Goal: Information Seeking & Learning: Learn about a topic

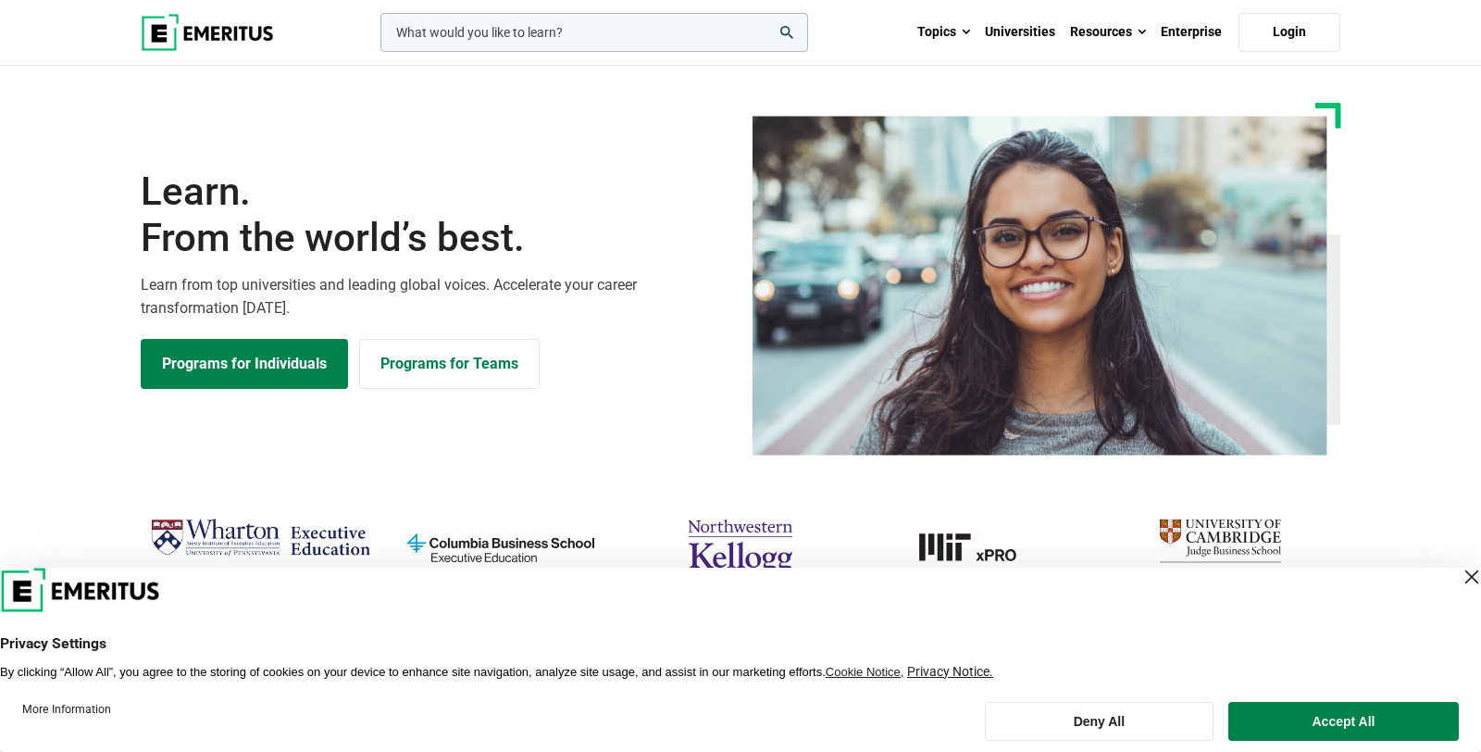
click at [600, 155] on div "Learn. From the world’s best. Learn from top universities and leading global vo…" at bounding box center [741, 279] width 1222 height 353
drag, startPoint x: 599, startPoint y: 165, endPoint x: 566, endPoint y: 129, distance: 49.1
click at [589, 151] on div "Learn. From the world’s best. Learn from top universities and leading global vo…" at bounding box center [741, 279] width 1222 height 353
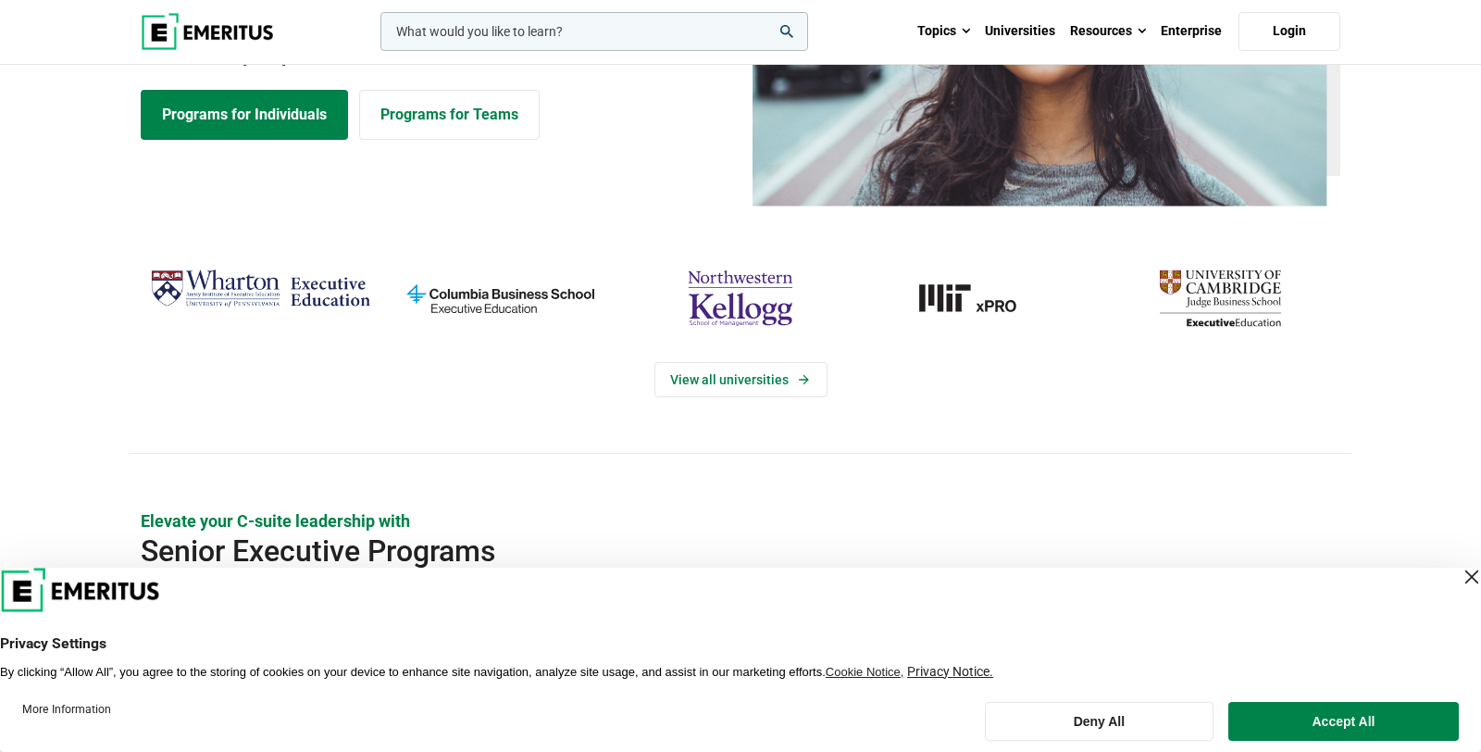
scroll to position [264, 0]
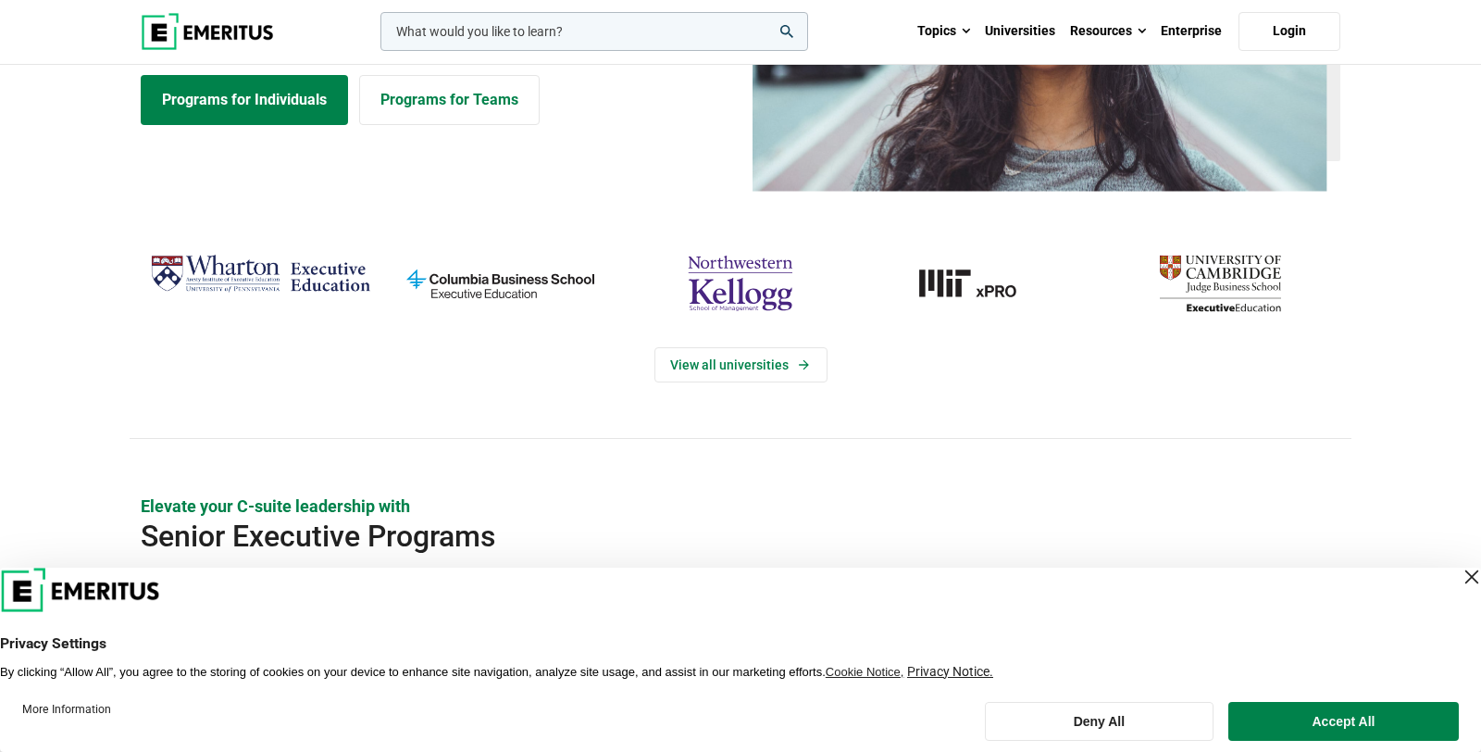
drag, startPoint x: 563, startPoint y: 132, endPoint x: 554, endPoint y: 152, distance: 21.1
click at [554, 152] on div "Learn. From the world’s best. Learn from top universities and leading global vo…" at bounding box center [741, 15] width 1222 height 353
click at [548, 175] on div "Learn. From the world’s best. Learn from top universities and leading global vo…" at bounding box center [741, 15] width 1222 height 353
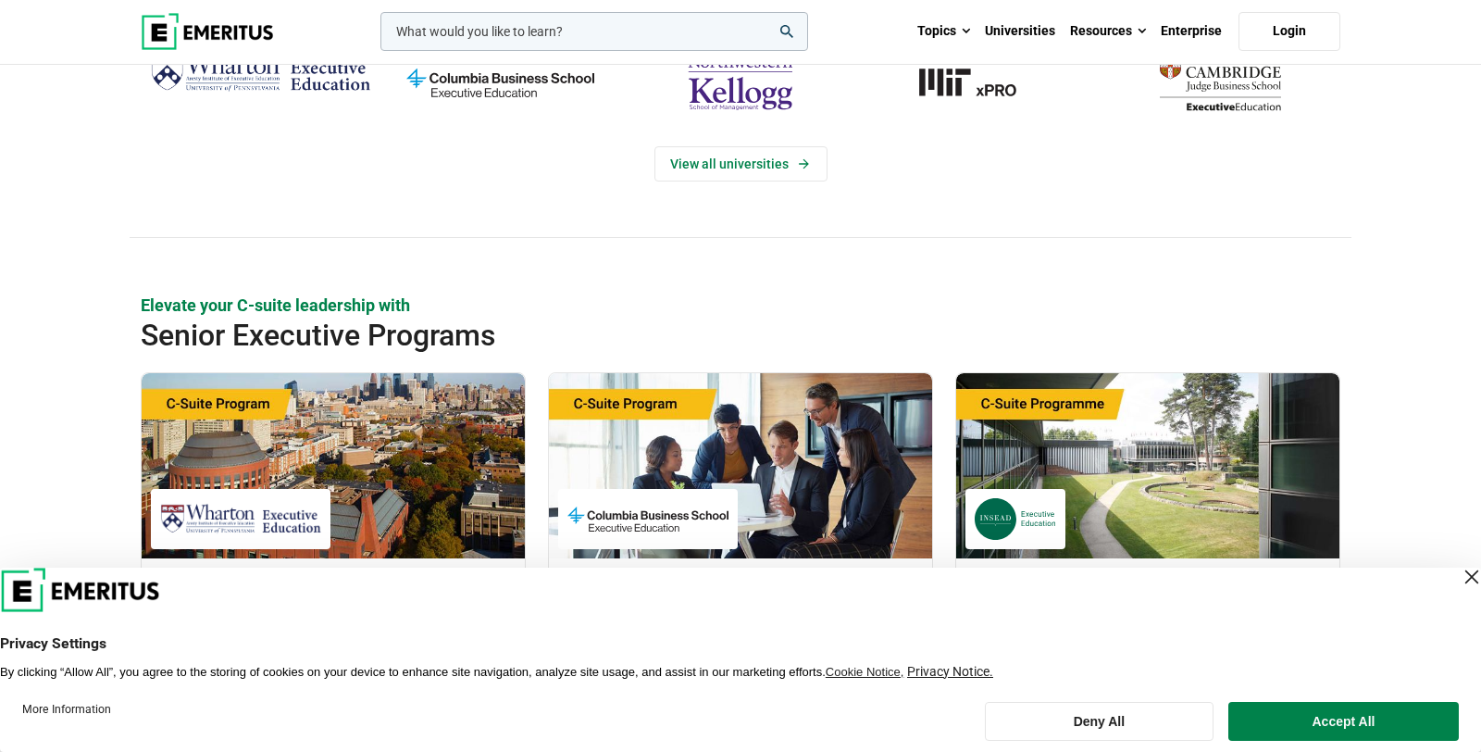
click at [564, 250] on div "View all universities" at bounding box center [740, 169] width 1481 height 247
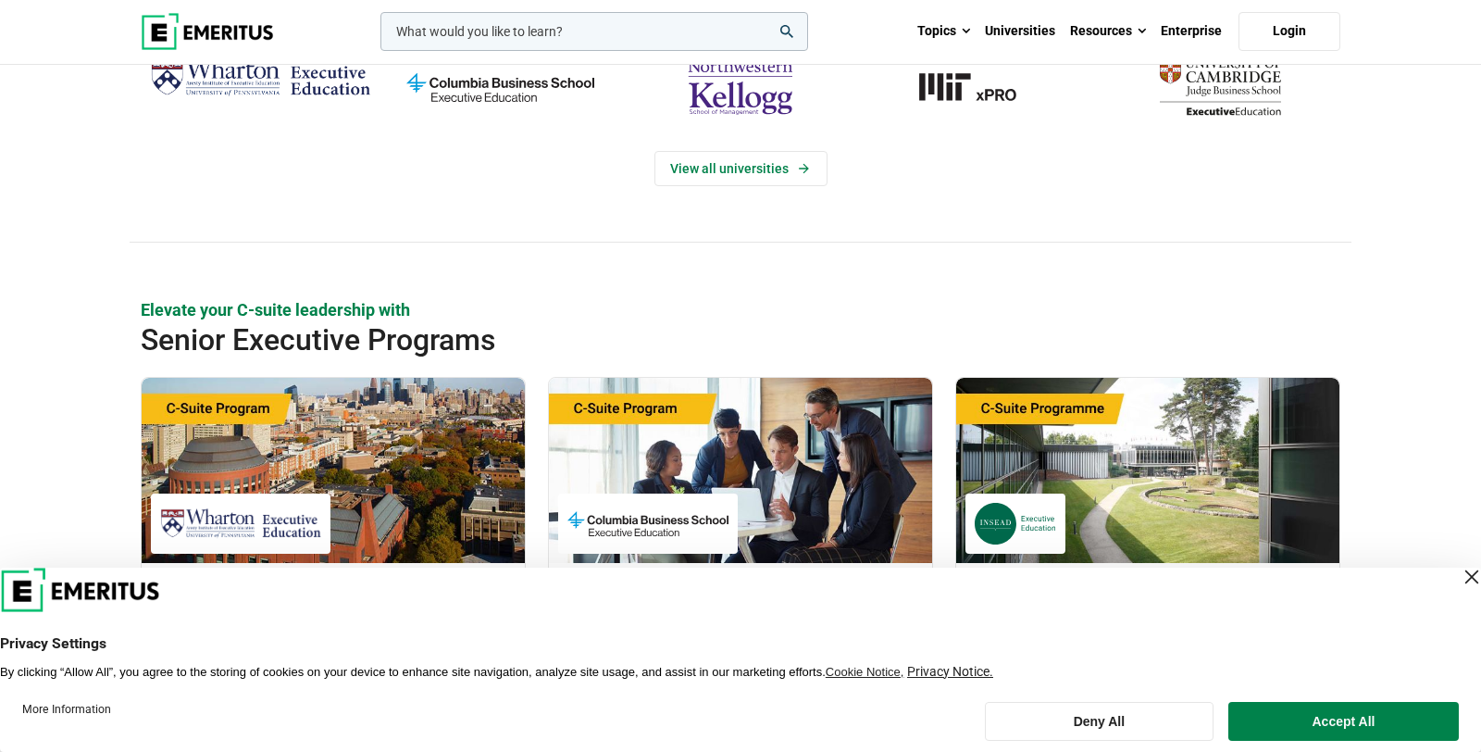
drag, startPoint x: 552, startPoint y: 270, endPoint x: 548, endPoint y: 281, distance: 11.7
click at [548, 281] on div "View all universities" at bounding box center [740, 174] width 1481 height 247
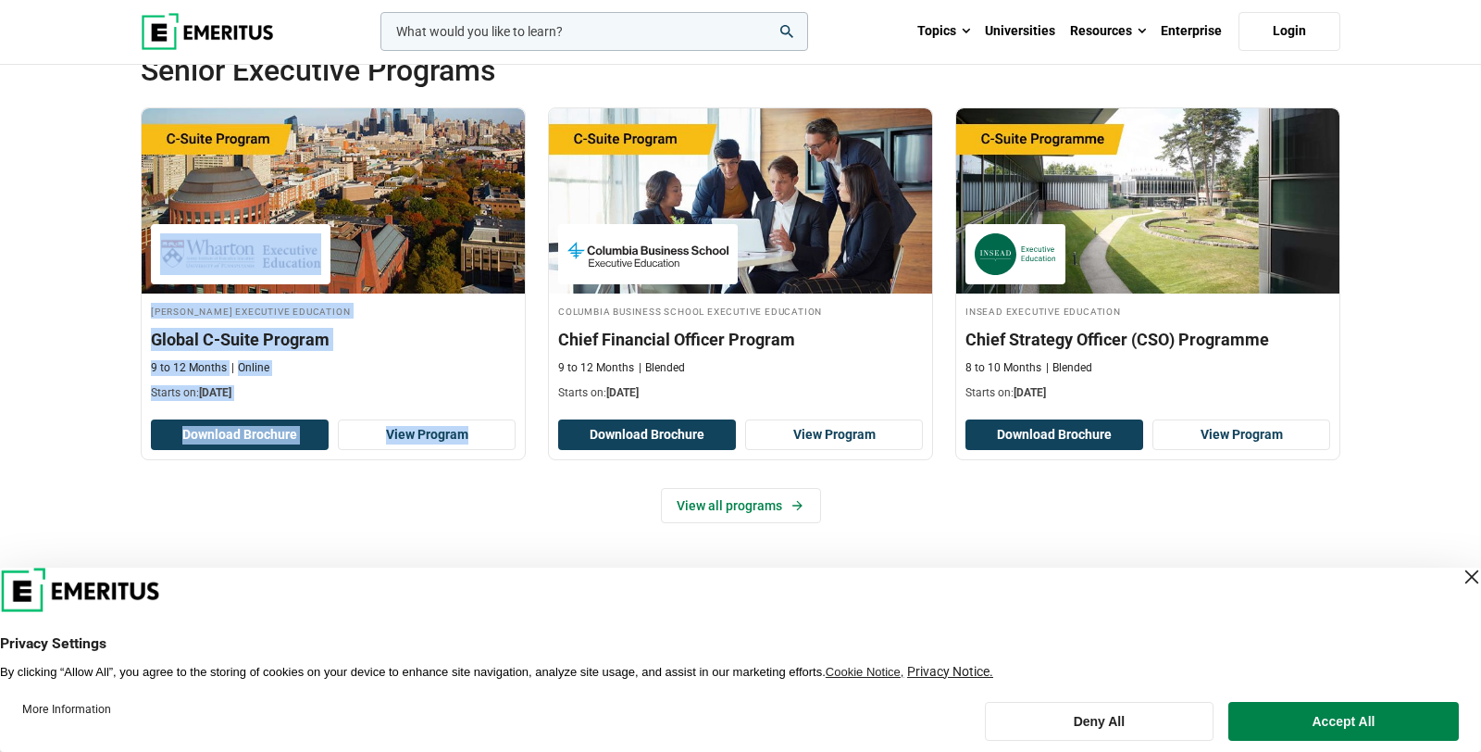
scroll to position [718, 0]
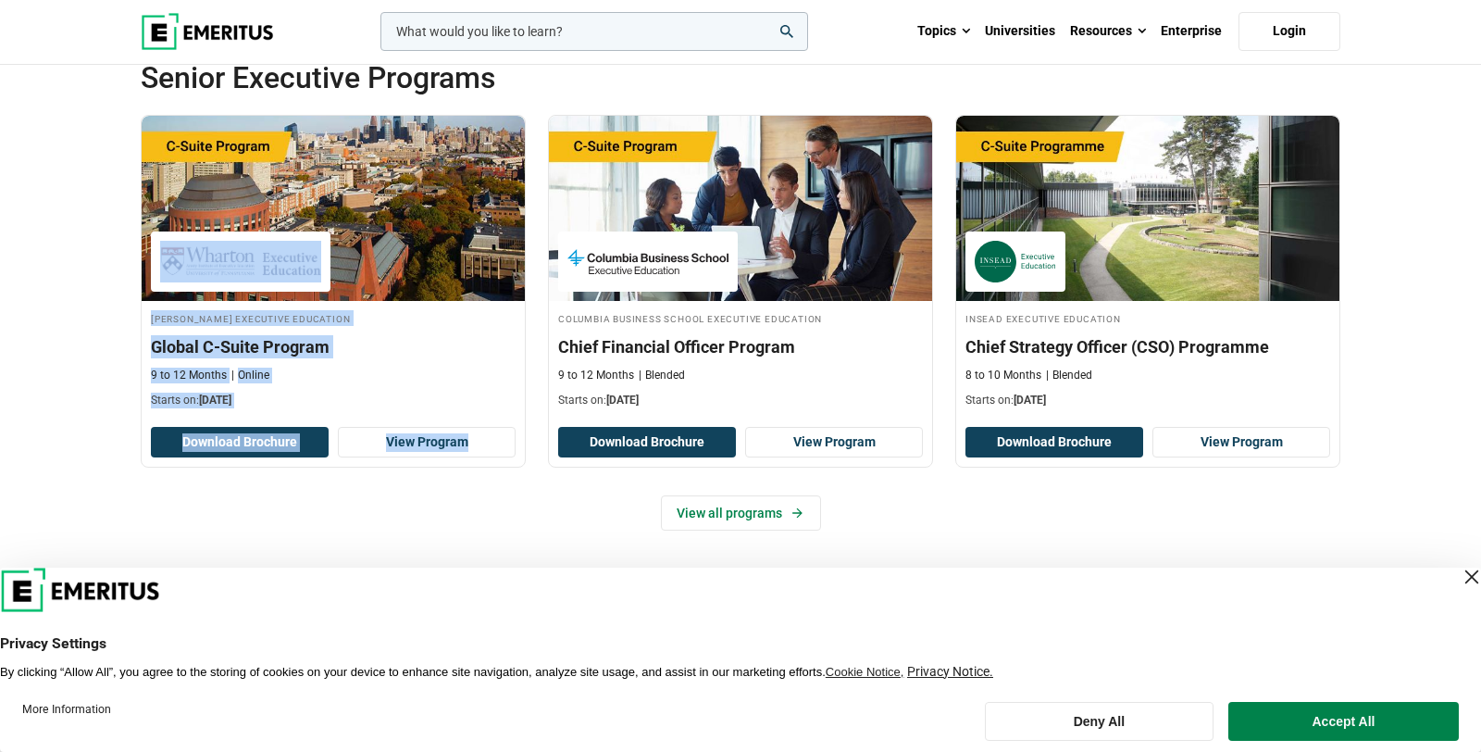
drag, startPoint x: 542, startPoint y: 259, endPoint x: 531, endPoint y: 283, distance: 26.1
click at [531, 283] on div "[PERSON_NAME] Executive Education Global C-Suite Program 9 to 12 Months Online …" at bounding box center [741, 305] width 1222 height 380
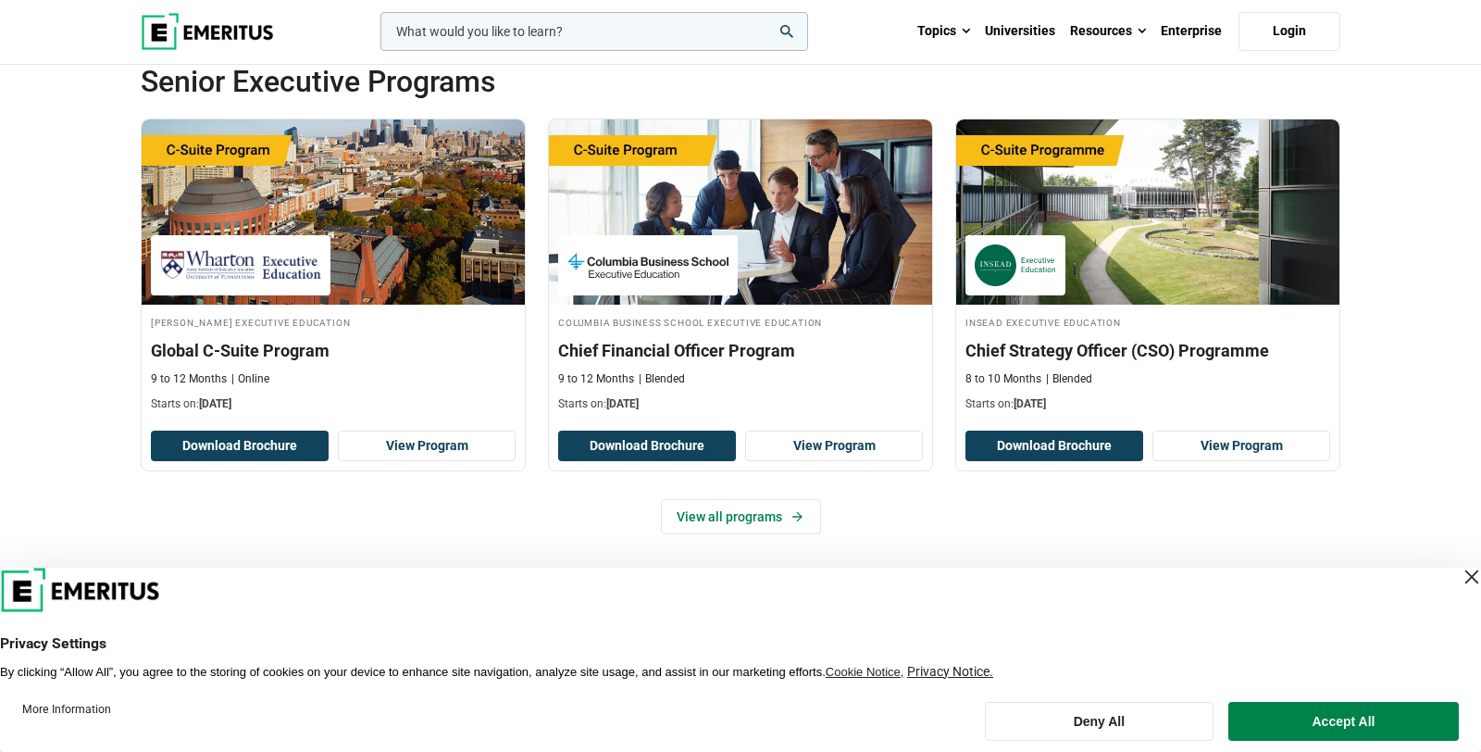
click at [532, 279] on div "[PERSON_NAME] Executive Education Global C-Suite Program 9 to 12 Months Online …" at bounding box center [333, 294] width 407 height 353
click at [527, 78] on h2 "Senior Executive Programs" at bounding box center [680, 80] width 1079 height 37
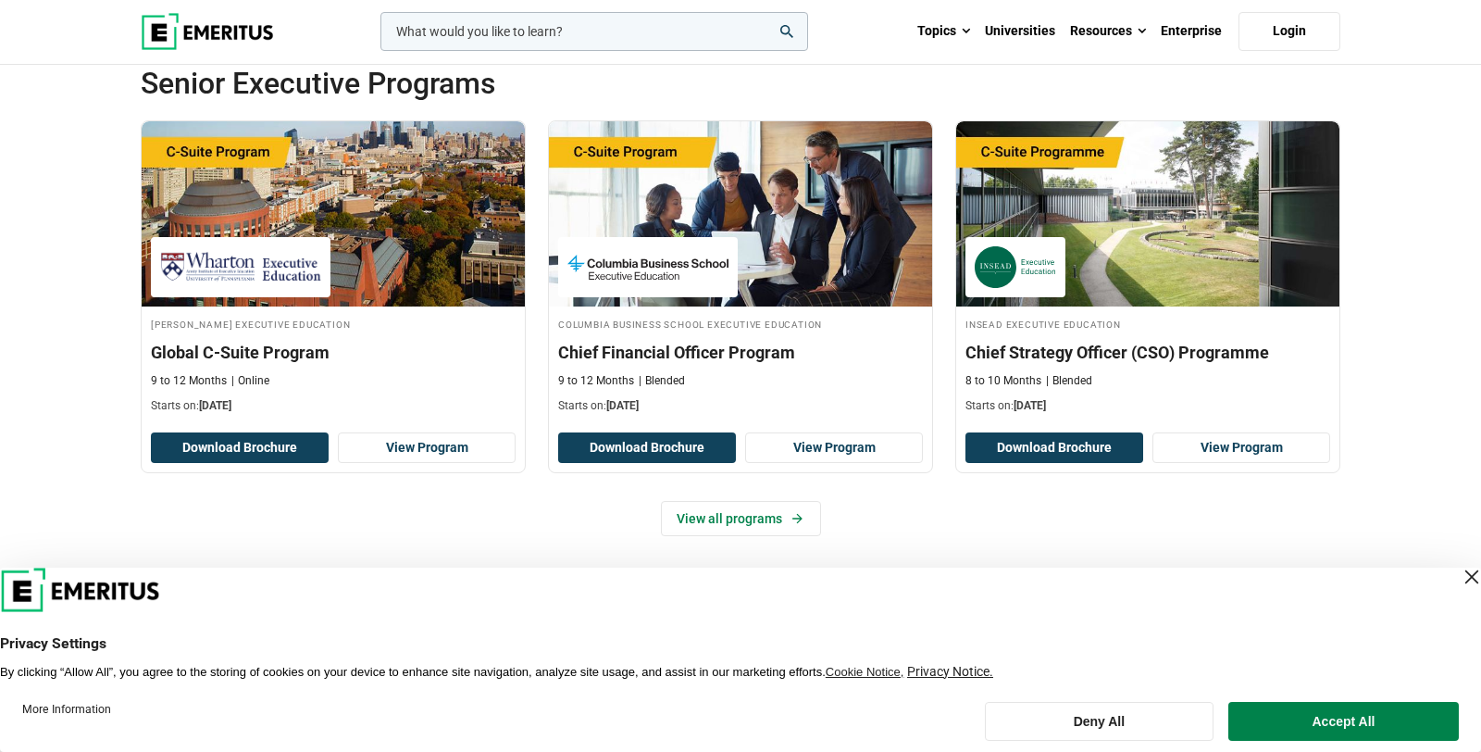
click at [527, 78] on h2 "Senior Executive Programs" at bounding box center [680, 83] width 1079 height 37
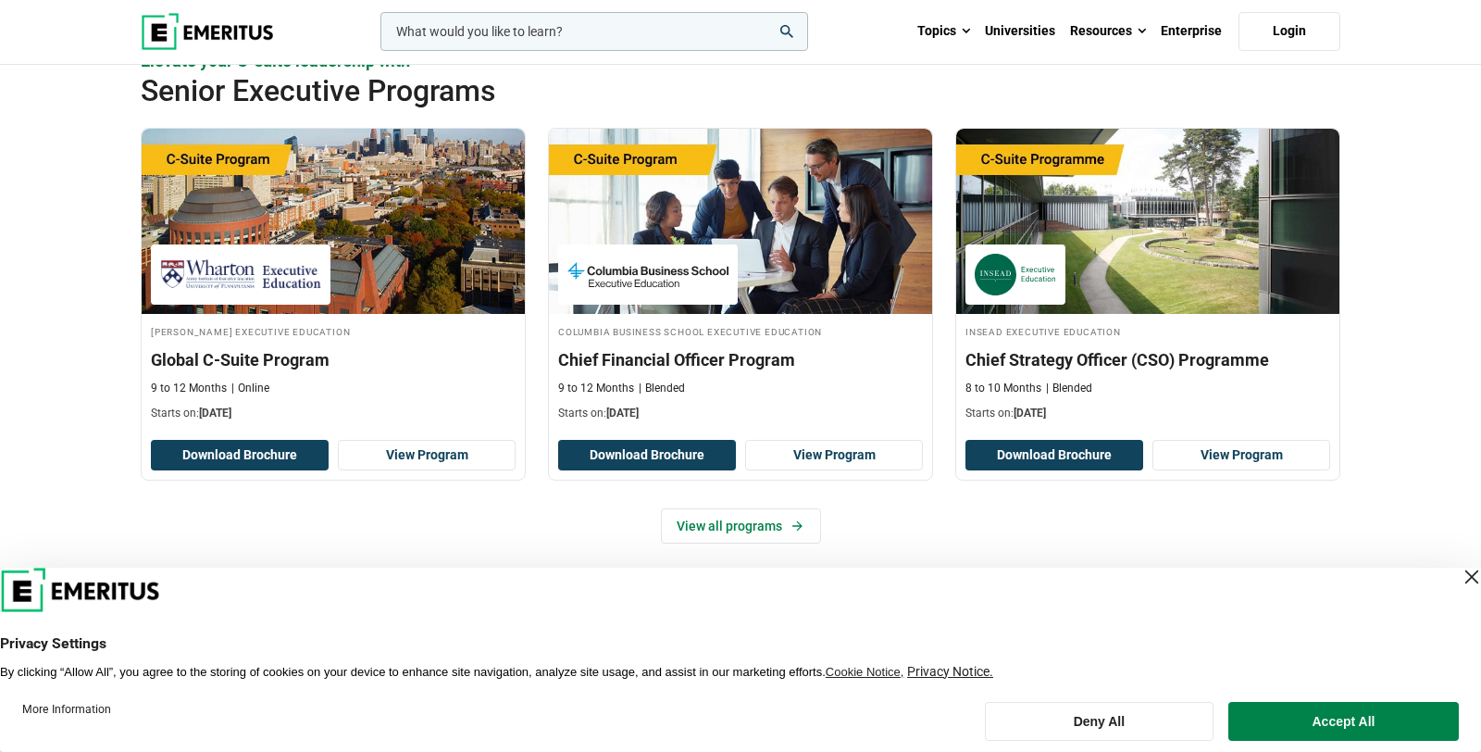
click at [525, 81] on h2 "Senior Executive Programs" at bounding box center [680, 90] width 1079 height 37
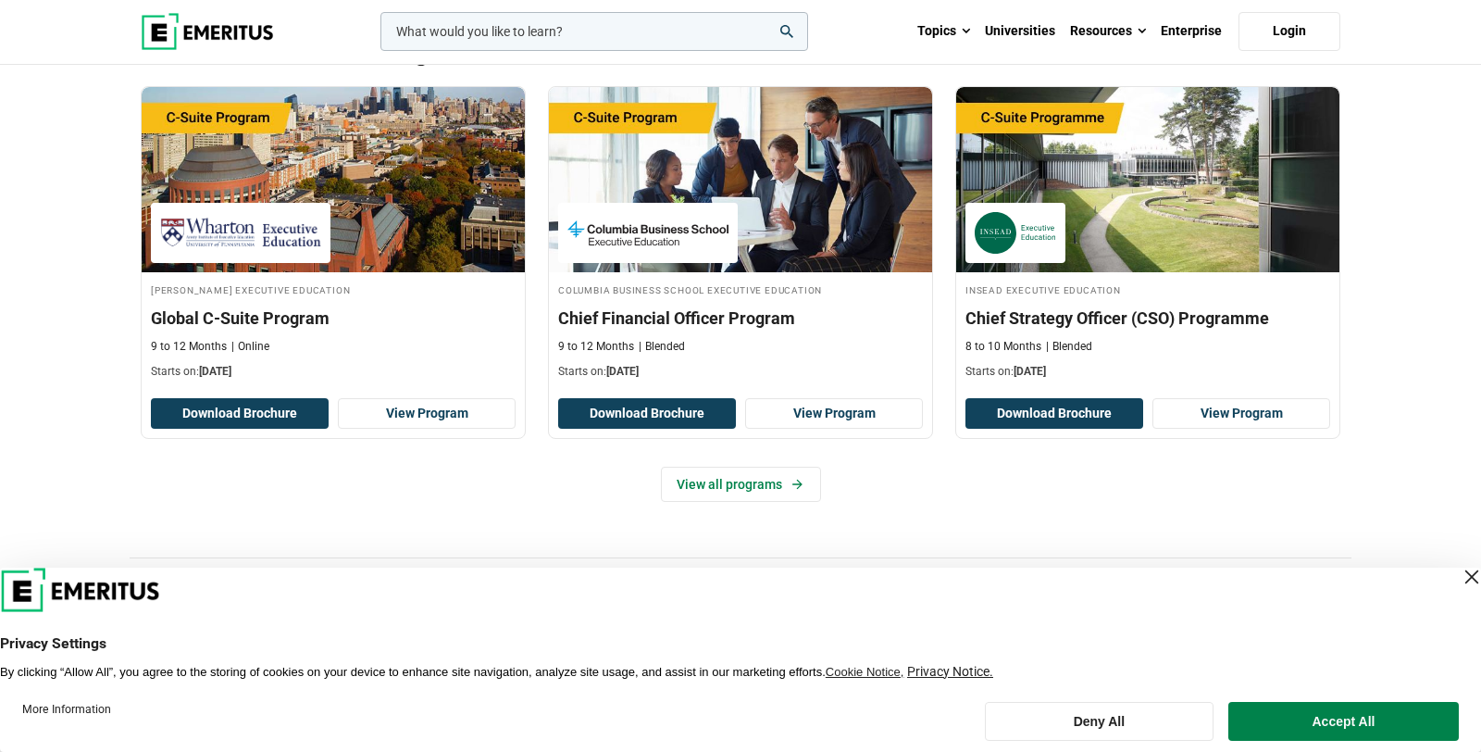
scroll to position [761, 0]
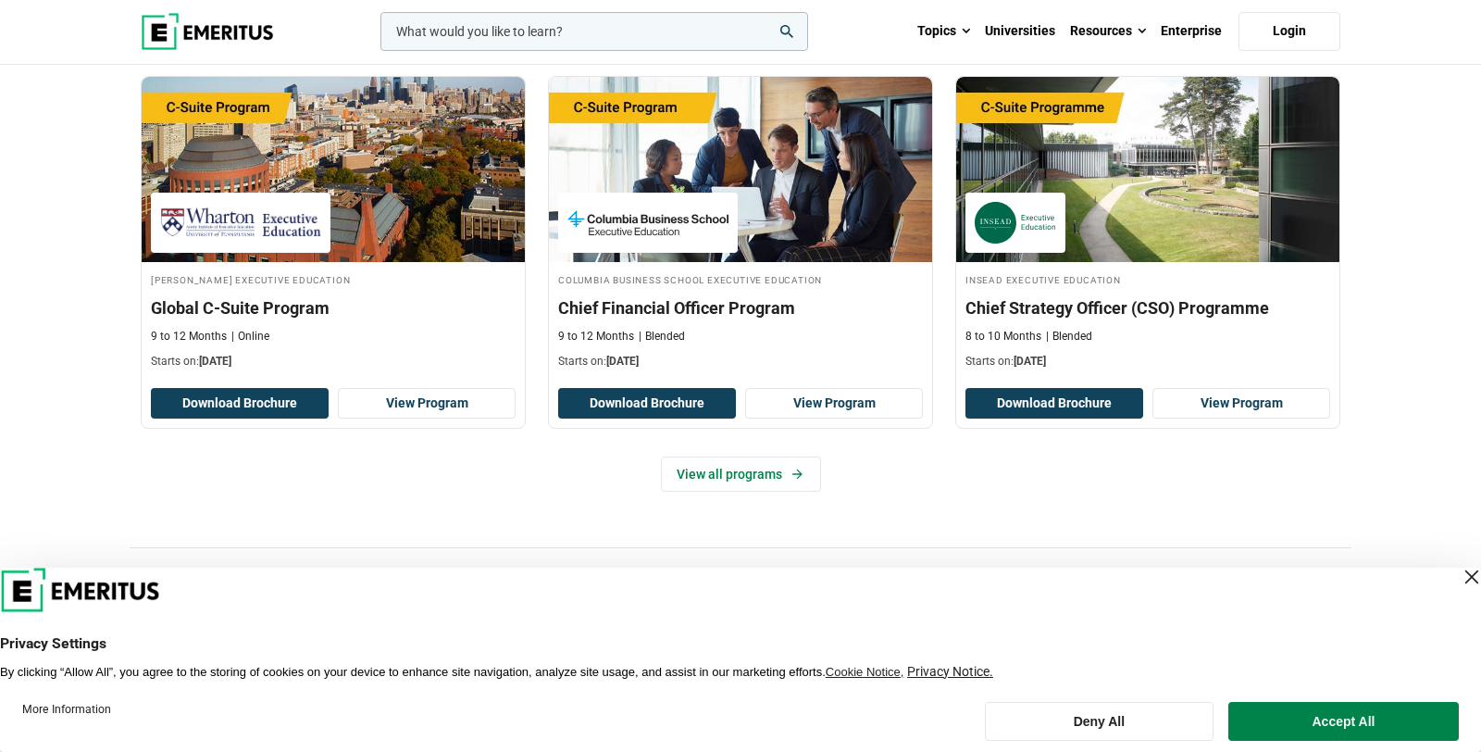
click at [527, 77] on div "Elevate your C-suite leadership with Senior Executive Programs [PERSON_NAME] Ex…" at bounding box center [741, 272] width 1222 height 551
click at [990, 513] on div "Elevate your C-suite leadership with Senior Executive Programs [PERSON_NAME] Ex…" at bounding box center [741, 272] width 1222 height 551
click at [989, 511] on div "Elevate your C-suite leadership with Senior Executive Programs [PERSON_NAME] Ex…" at bounding box center [741, 272] width 1222 height 551
click at [762, 479] on link "View all programs" at bounding box center [741, 473] width 160 height 35
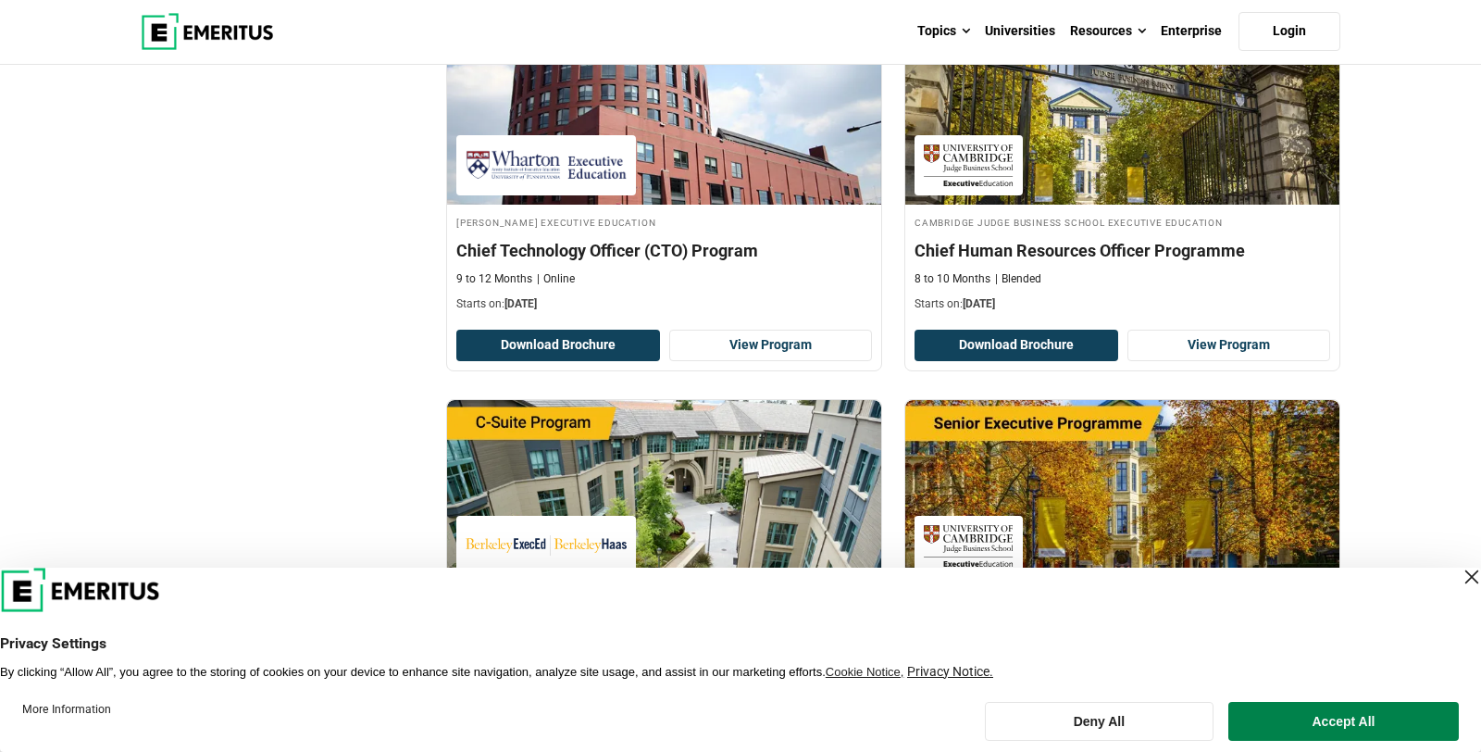
scroll to position [746, 0]
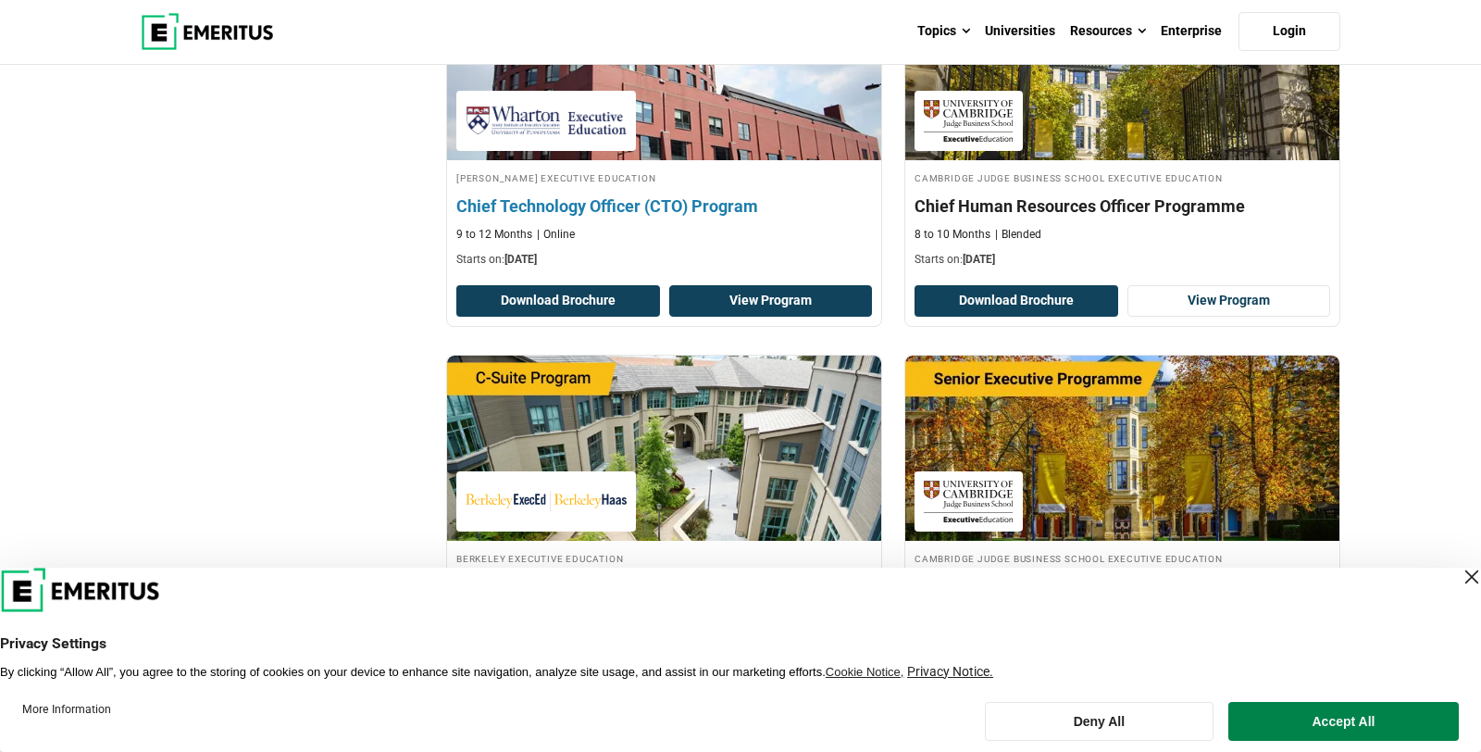
click at [749, 299] on link "View Program" at bounding box center [771, 300] width 204 height 31
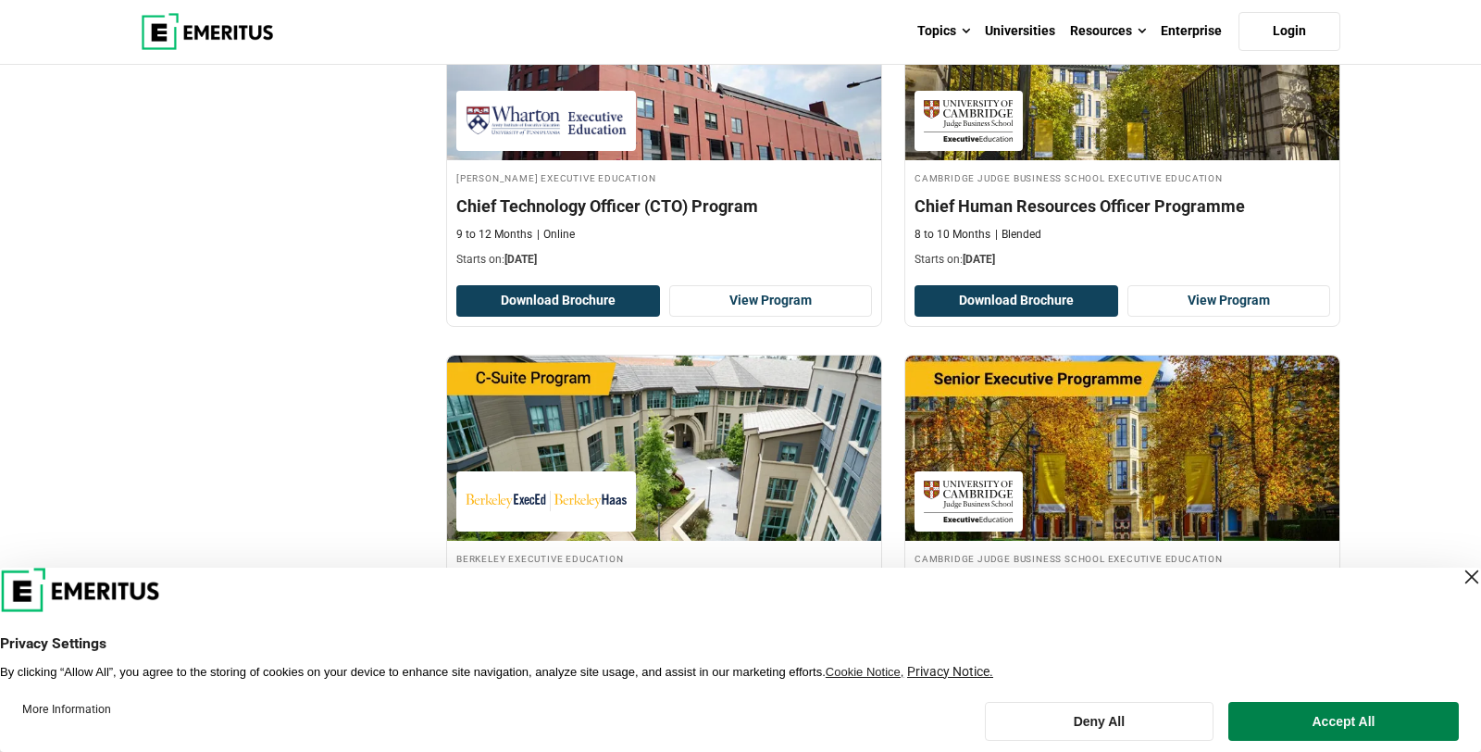
drag, startPoint x: 355, startPoint y: 143, endPoint x: 363, endPoint y: 131, distance: 14.1
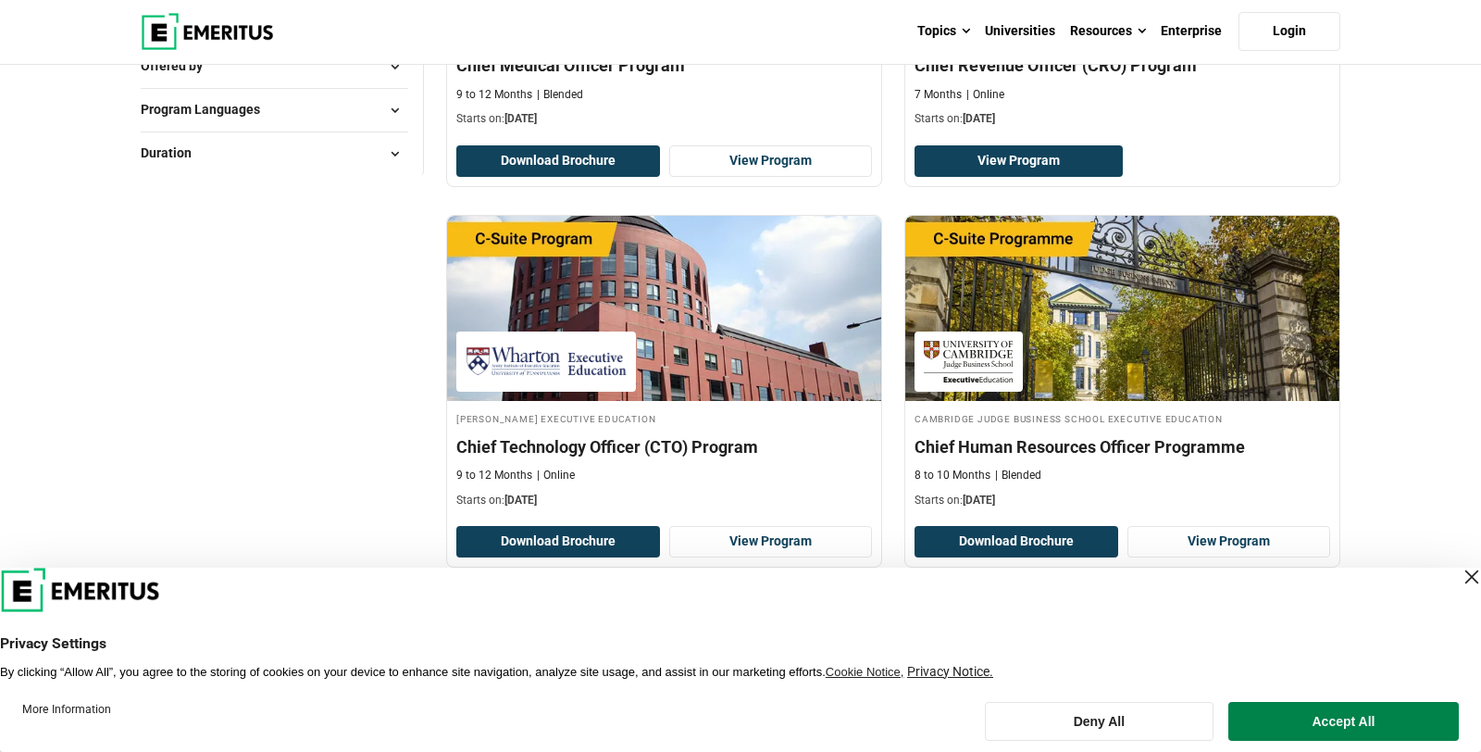
scroll to position [0, 0]
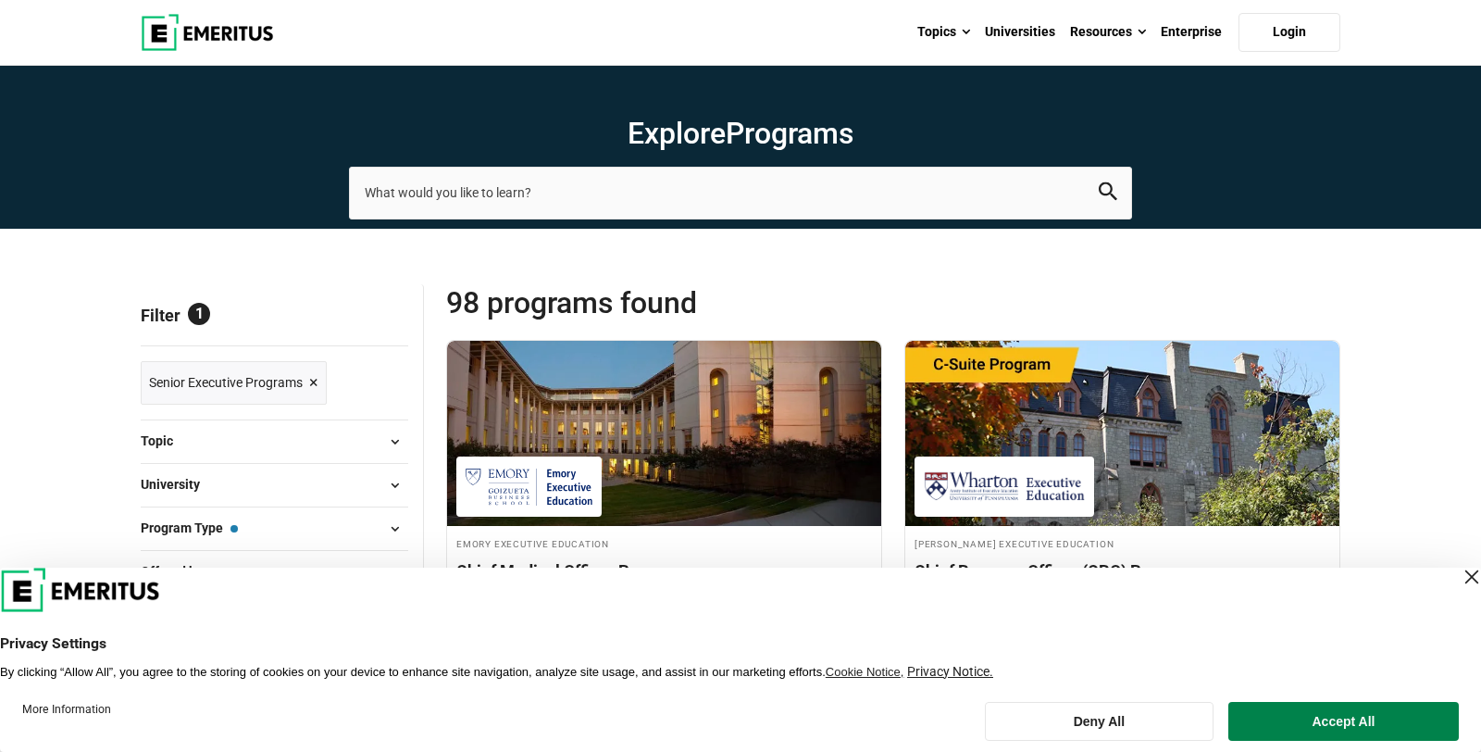
drag, startPoint x: 398, startPoint y: 251, endPoint x: 317, endPoint y: 217, distance: 88.4
drag, startPoint x: 274, startPoint y: 211, endPoint x: 259, endPoint y: 213, distance: 14.9
click at [260, 218] on section "Explore Programs leadership marketing project management data science product m…" at bounding box center [740, 147] width 1481 height 163
drag, startPoint x: 255, startPoint y: 216, endPoint x: 405, endPoint y: 202, distance: 151.5
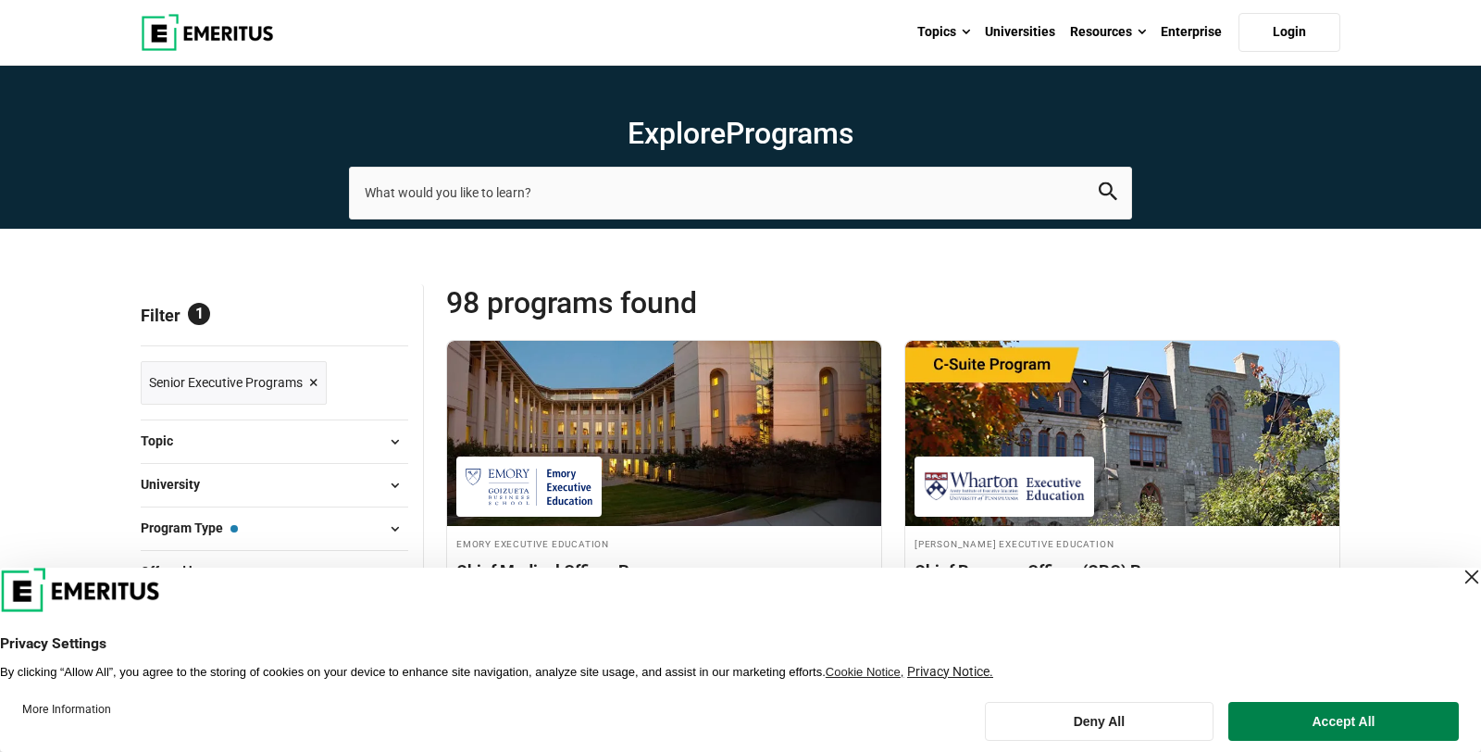
click at [254, 218] on section "Explore Programs leadership marketing project management data science product m…" at bounding box center [740, 147] width 1481 height 163
click at [476, 199] on input "search-page" at bounding box center [740, 193] width 783 height 52
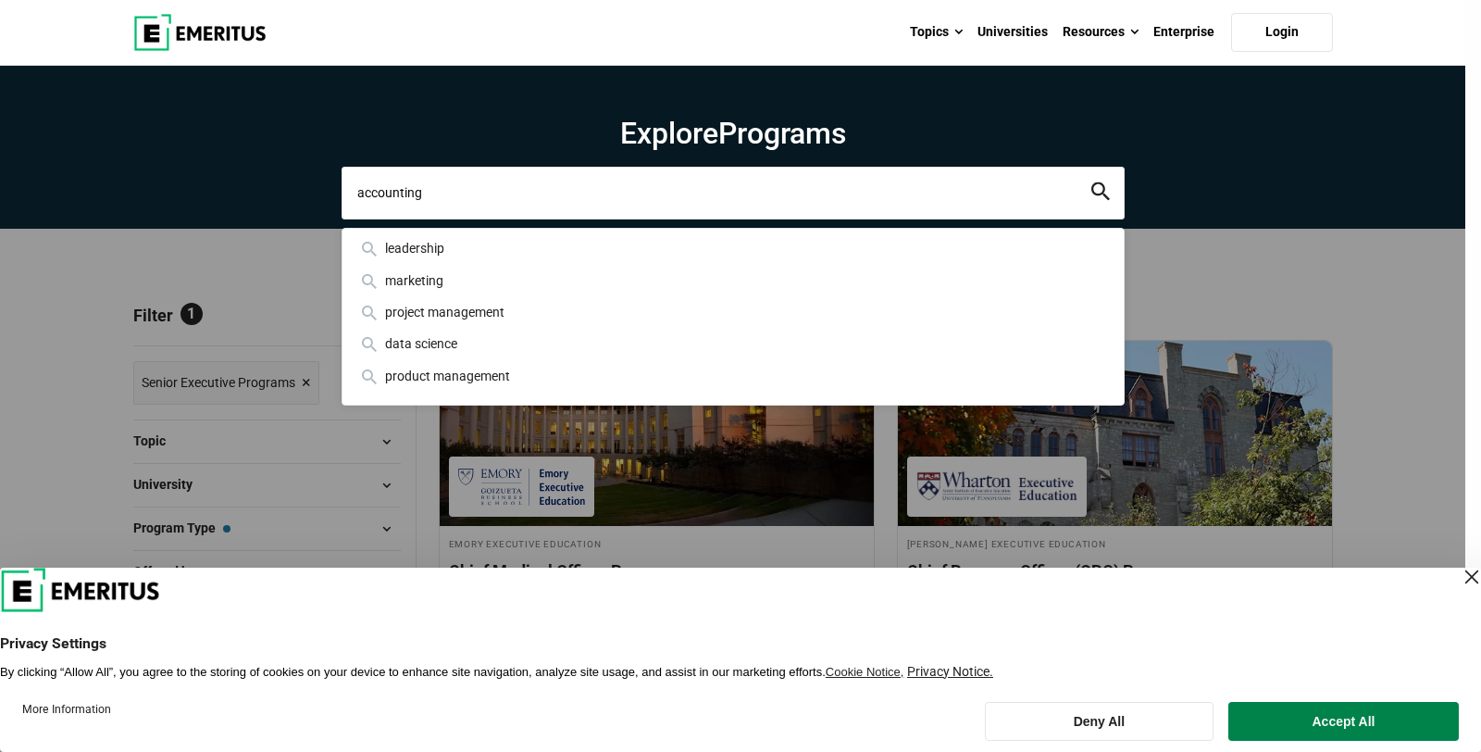
type input "accounting"
click at [1091, 182] on button "search" at bounding box center [1100, 192] width 19 height 21
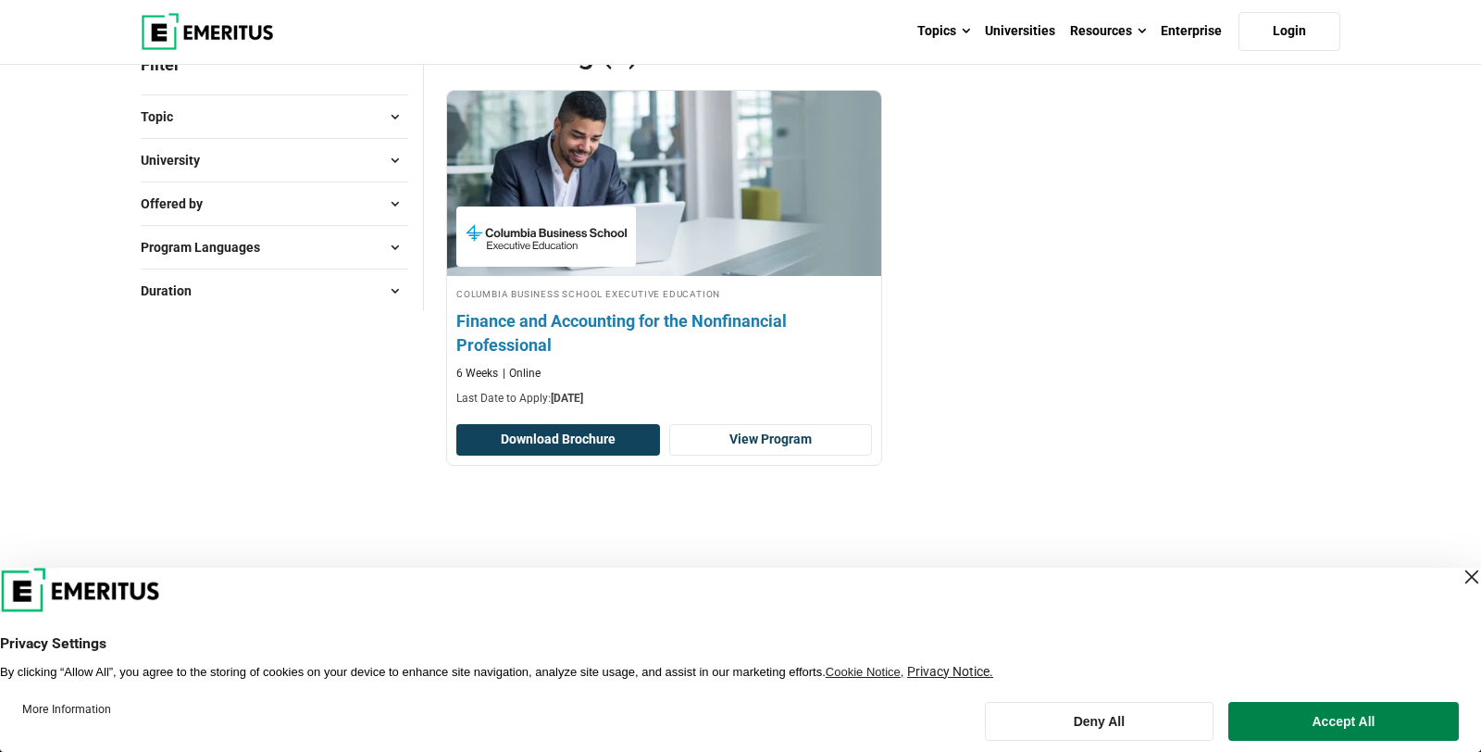
scroll to position [251, 0]
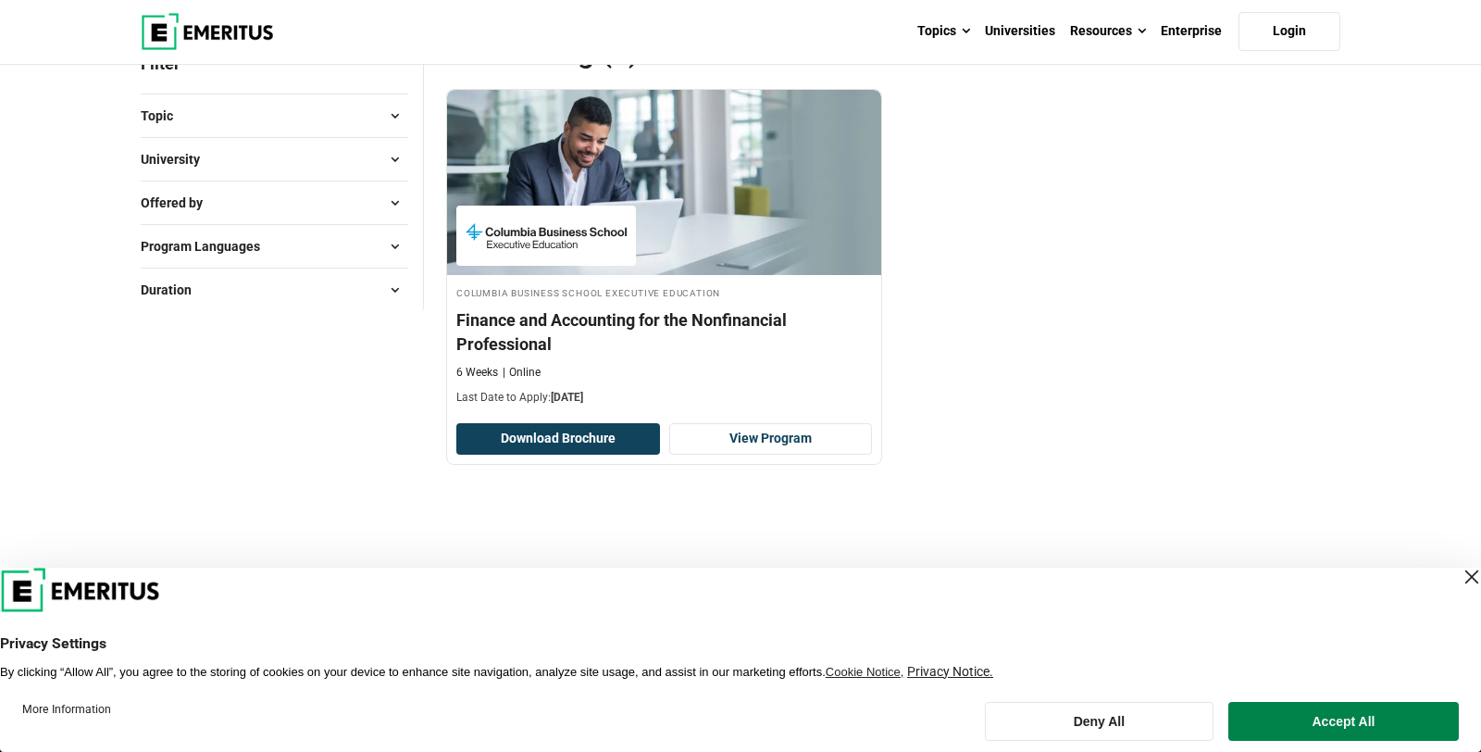
click at [597, 542] on div at bounding box center [893, 520] width 894 height 56
click at [599, 542] on div at bounding box center [893, 520] width 894 height 56
drag, startPoint x: 541, startPoint y: 494, endPoint x: 534, endPoint y: 513, distance: 19.6
click at [534, 513] on div at bounding box center [893, 520] width 894 height 56
click at [534, 512] on div at bounding box center [893, 520] width 894 height 56
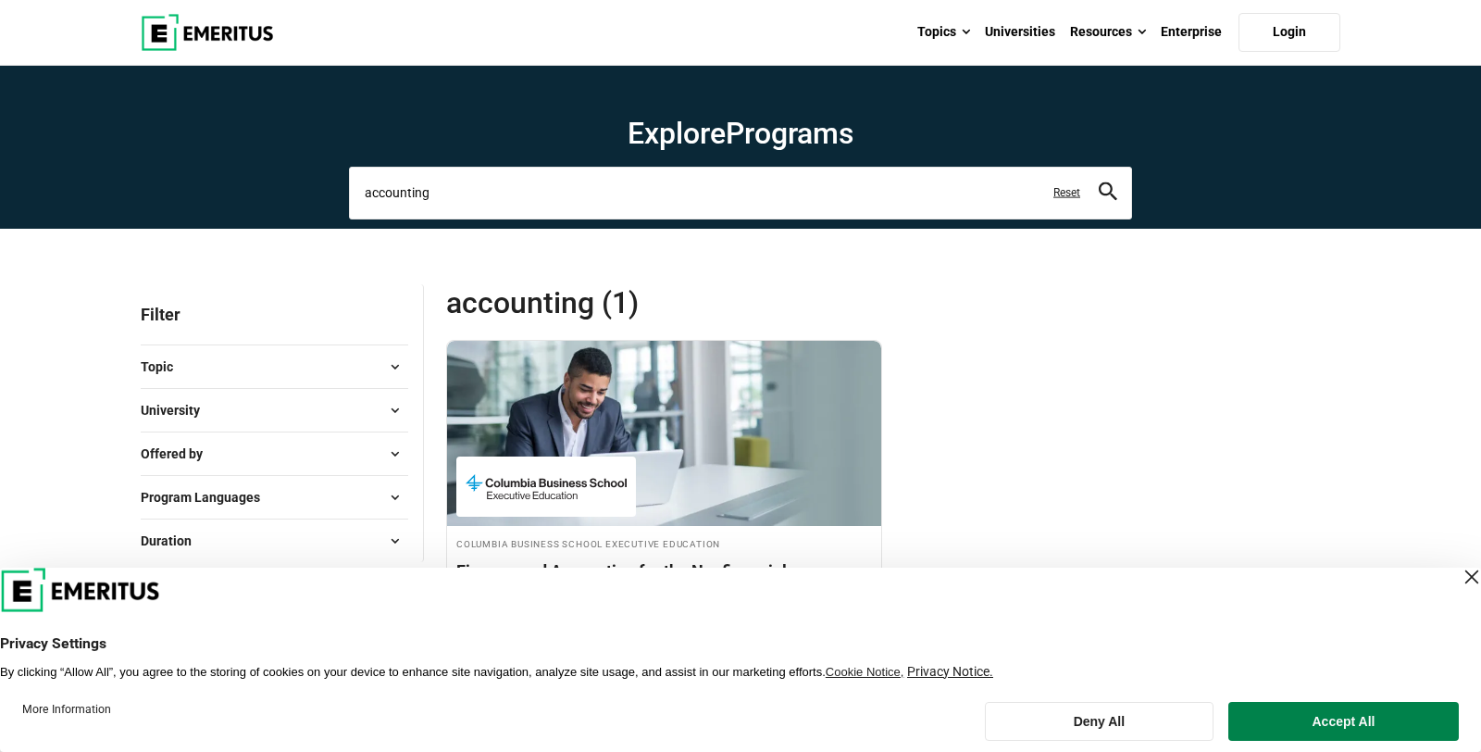
scroll to position [1, 0]
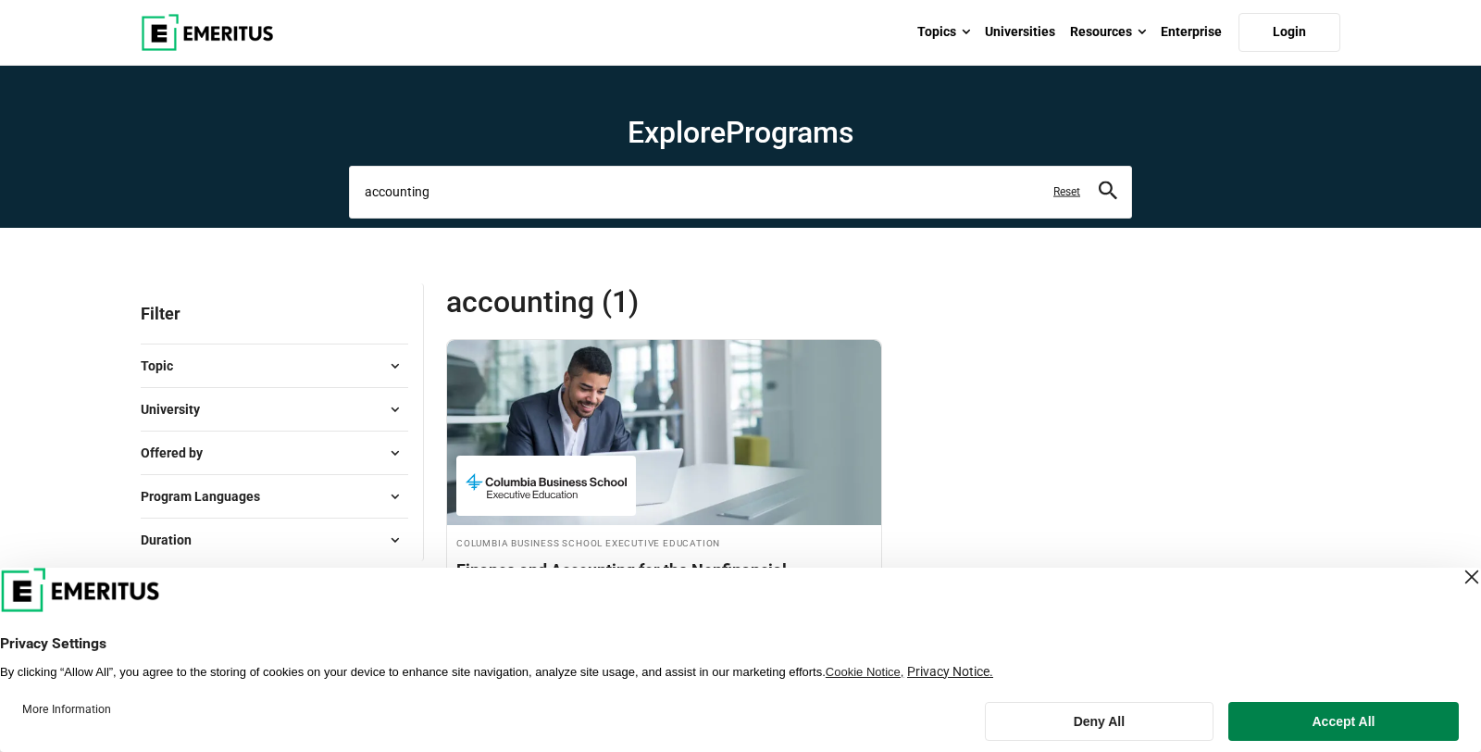
click at [401, 193] on input "accounting" at bounding box center [740, 192] width 783 height 52
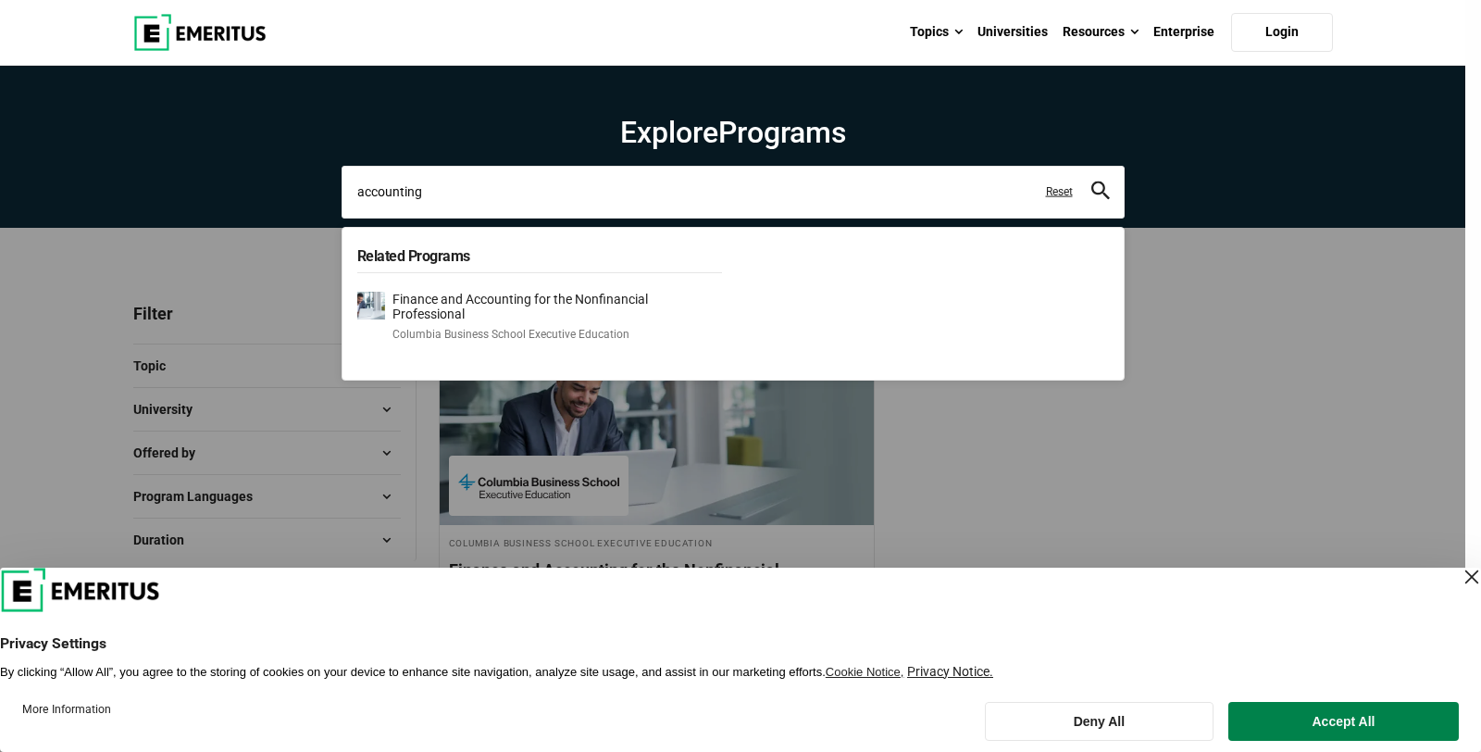
click at [401, 193] on input "accounting" at bounding box center [733, 192] width 783 height 52
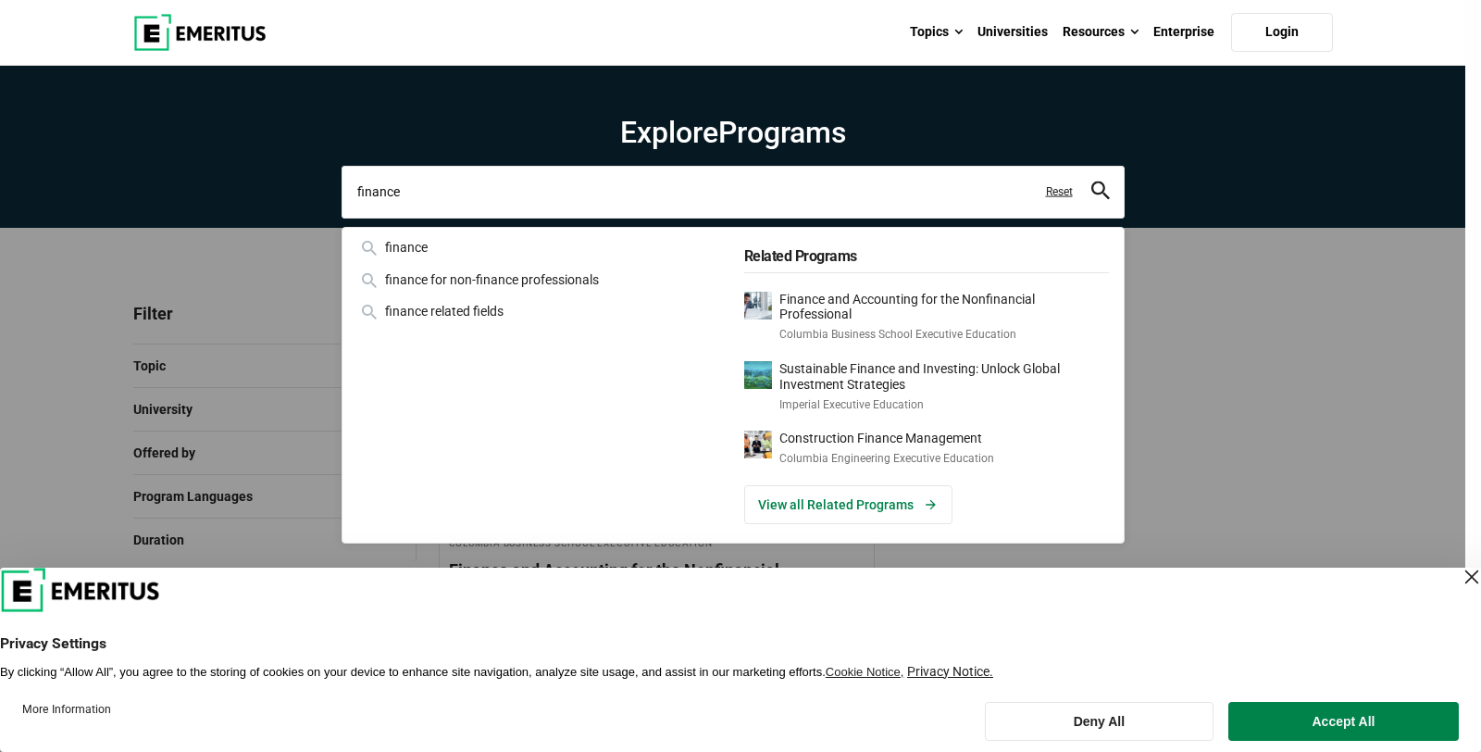
type input "finance"
click at [1125, 218] on div "finance finance finance for non-finance professionals finance related fields Re…" at bounding box center [733, 192] width 783 height 52
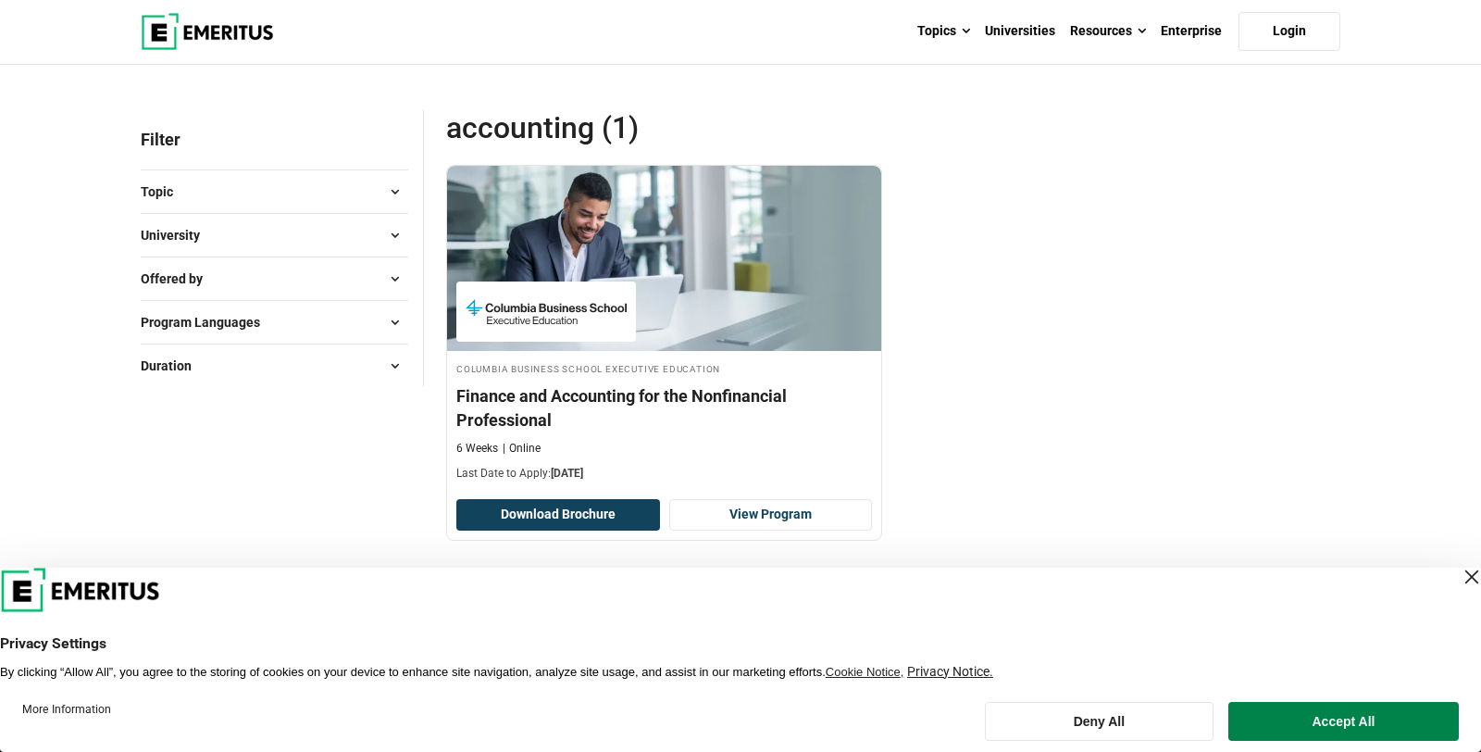
scroll to position [218, 0]
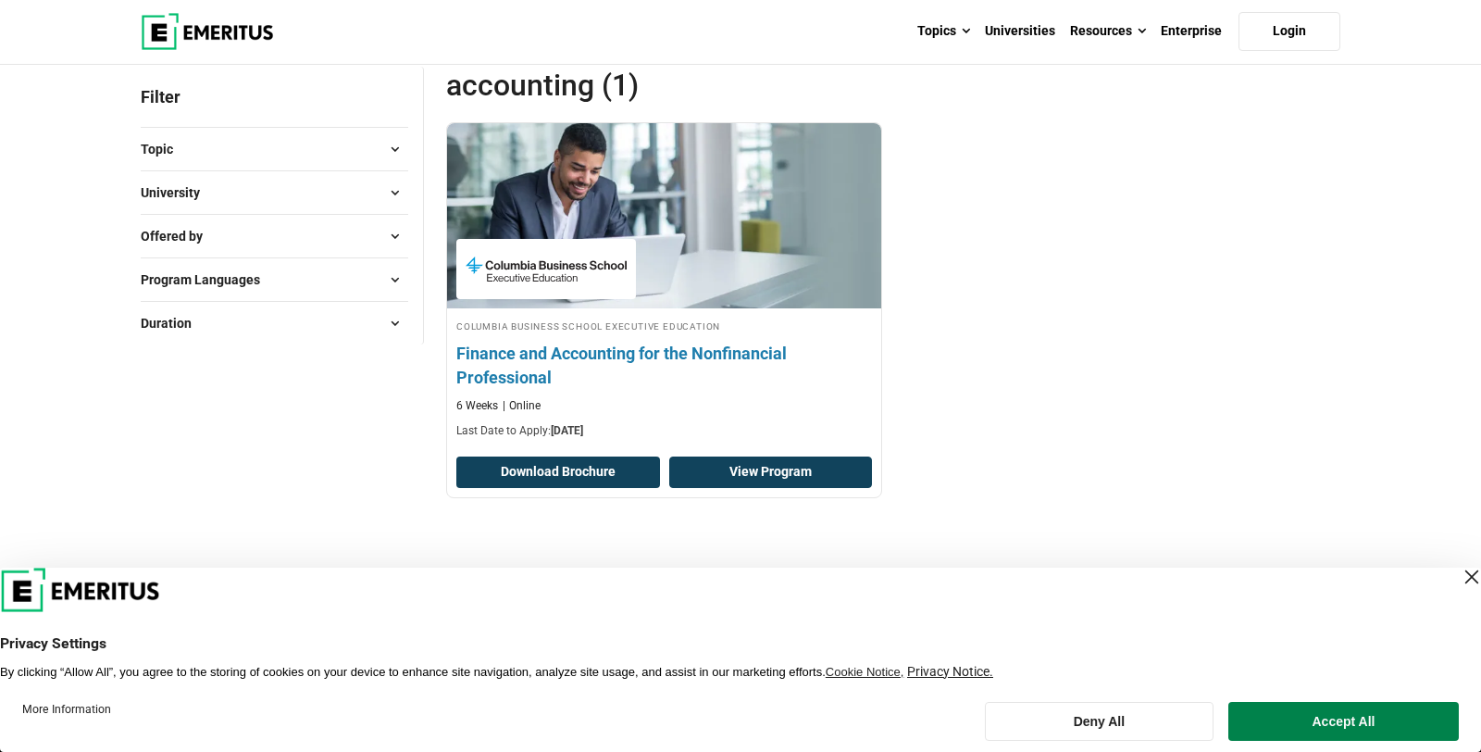
click at [792, 475] on link "View Program" at bounding box center [771, 471] width 204 height 31
